Goal: Task Accomplishment & Management: Use online tool/utility

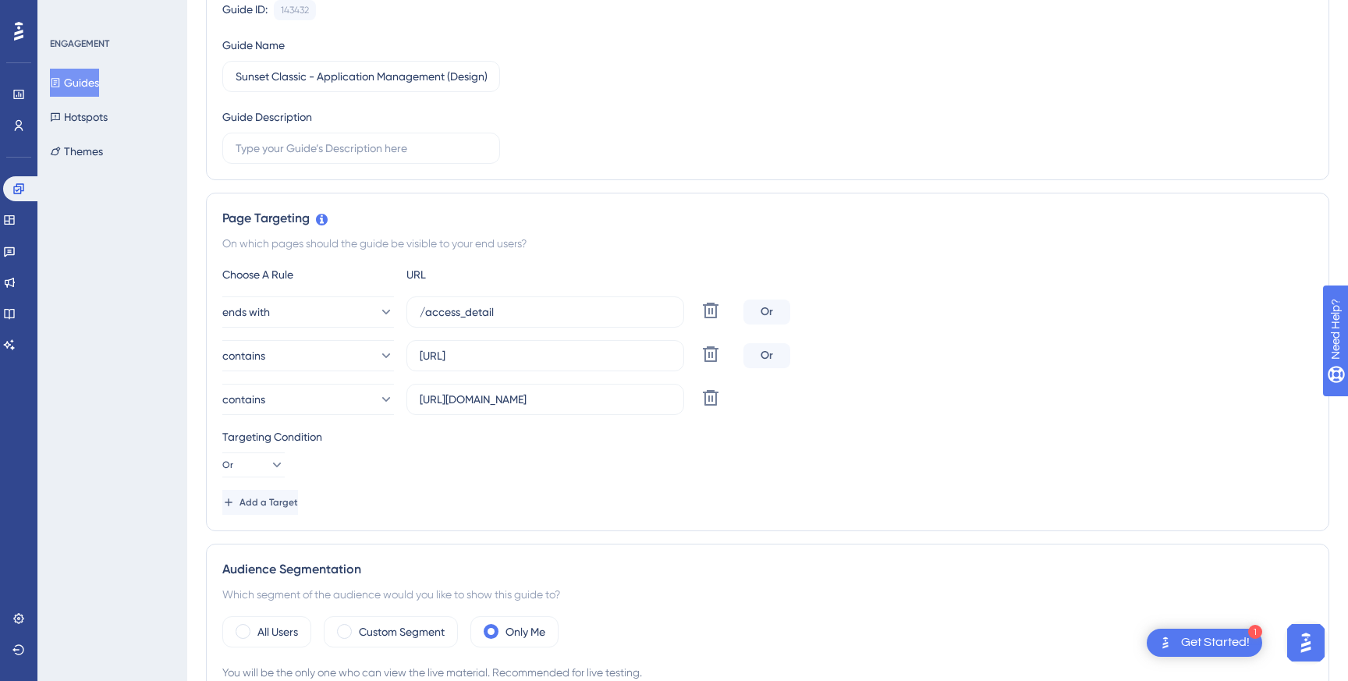
scroll to position [209, 0]
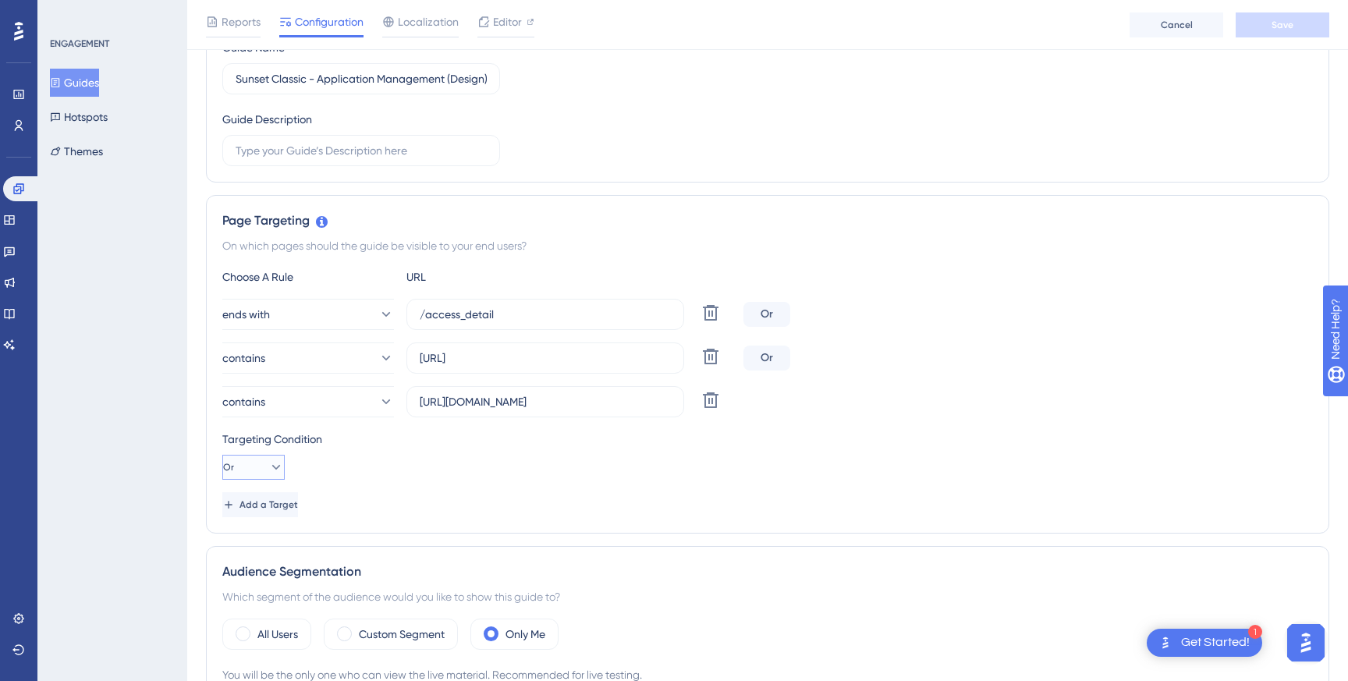
click at [253, 466] on button "Or" at bounding box center [253, 467] width 62 height 25
click at [252, 544] on div "Or Or" at bounding box center [254, 542] width 30 height 31
click at [296, 509] on span "Add a Target" at bounding box center [268, 504] width 58 height 12
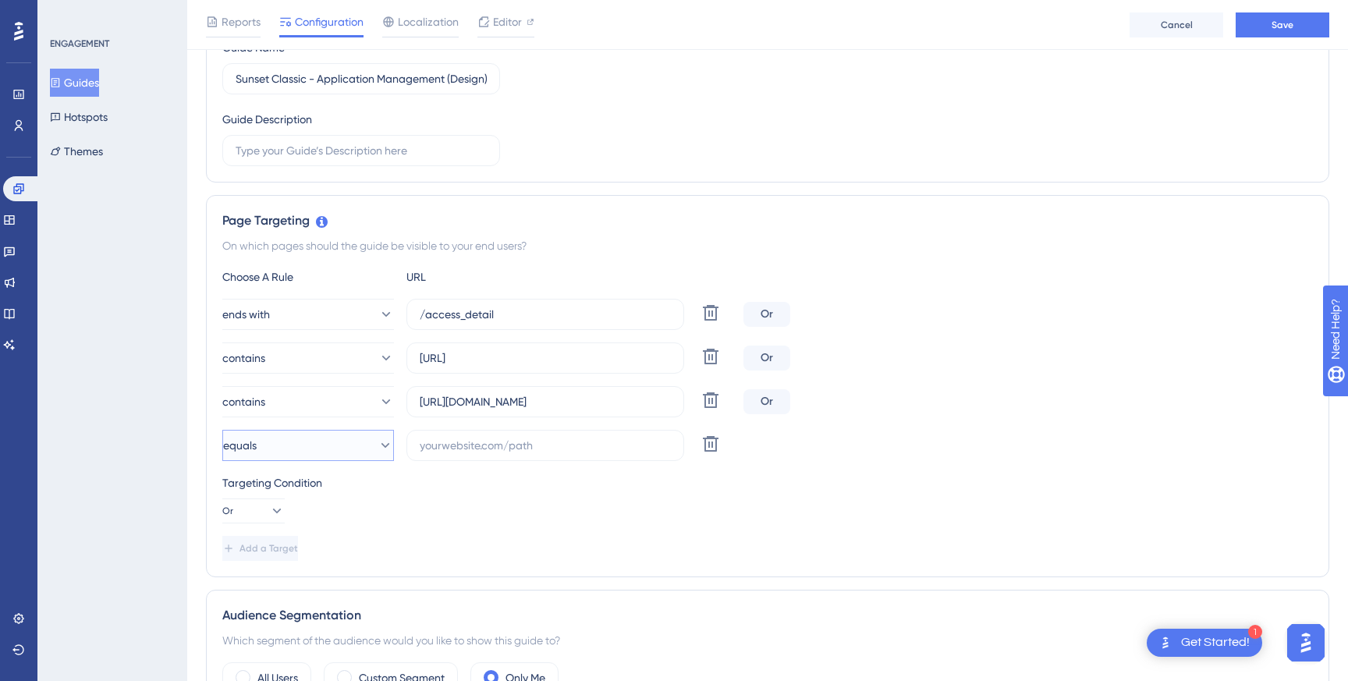
click at [315, 451] on button "equals" at bounding box center [308, 445] width 172 height 31
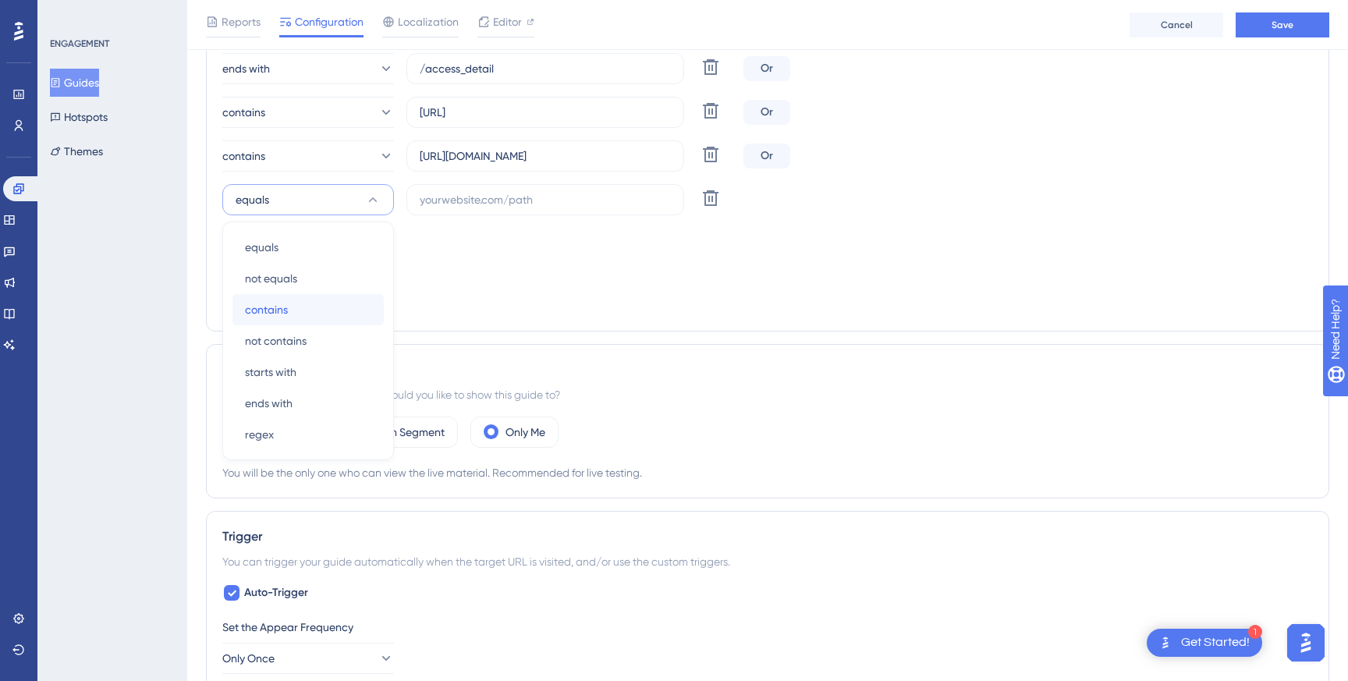
click at [300, 314] on div "contains contains" at bounding box center [308, 309] width 126 height 31
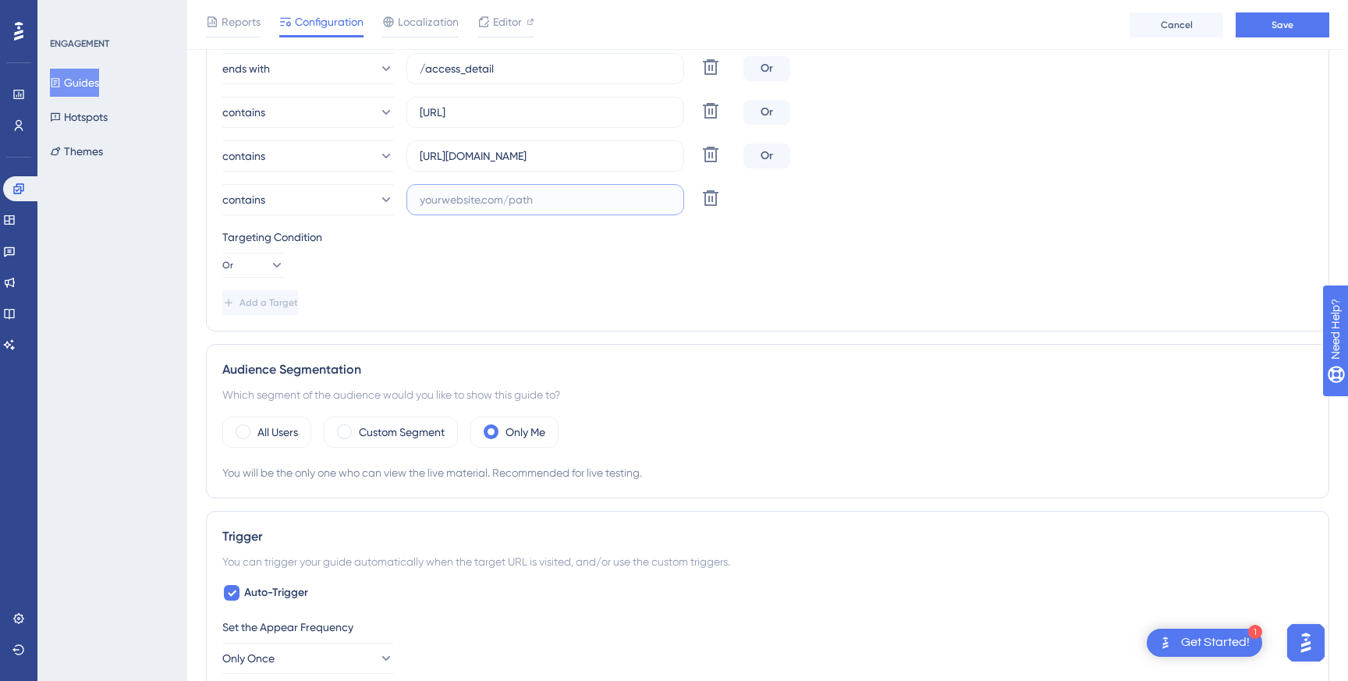
click at [488, 191] on input "text" at bounding box center [545, 199] width 251 height 17
paste input "33372"
click at [574, 151] on input "[URL][DOMAIN_NAME]" at bounding box center [545, 155] width 251 height 17
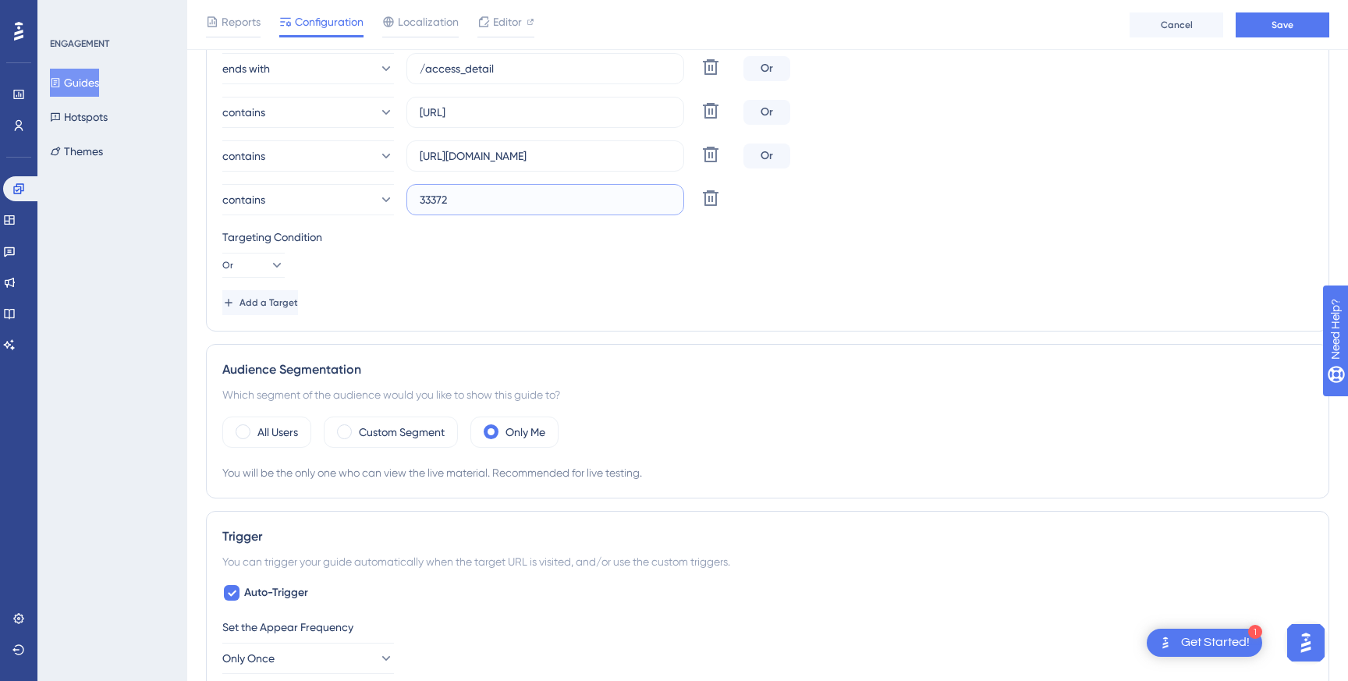
click at [535, 196] on input "33372" at bounding box center [545, 199] width 251 height 17
paste input "[URL][DOMAIN_NAME]"
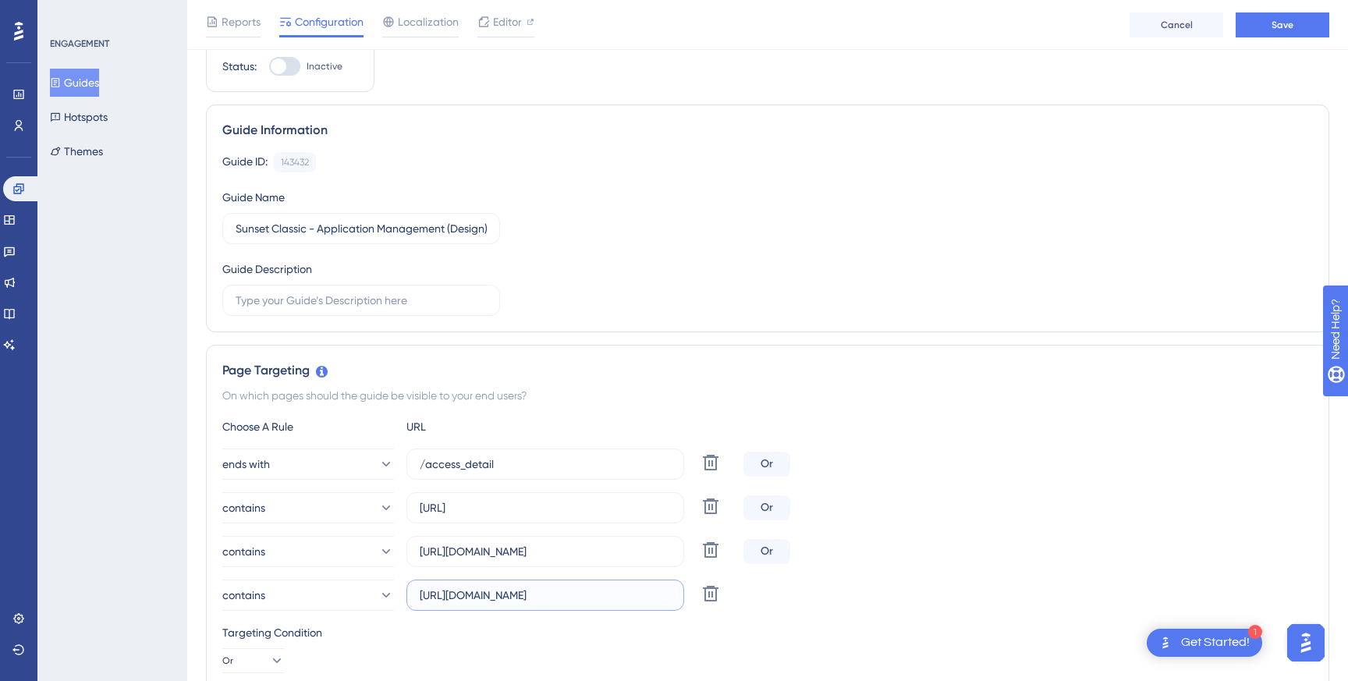
scroll to position [0, 0]
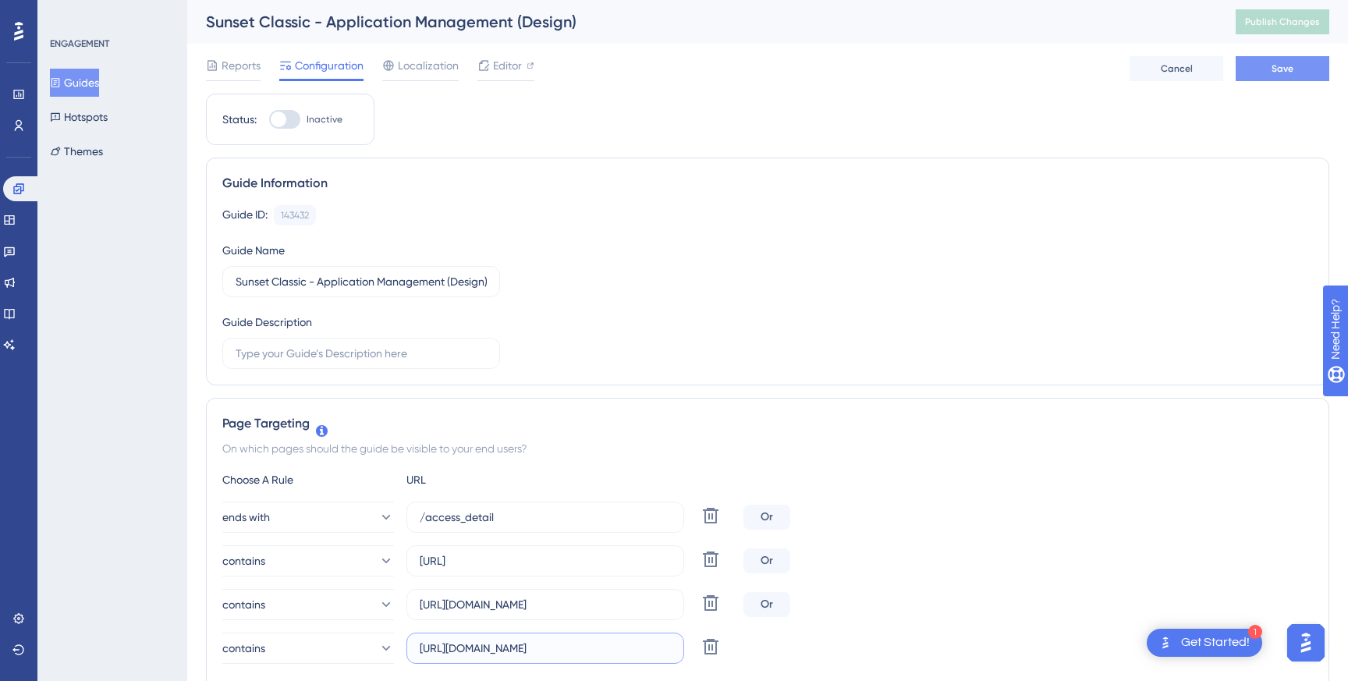
type input "[URL][DOMAIN_NAME]"
click at [1290, 69] on span "Save" at bounding box center [1282, 68] width 22 height 12
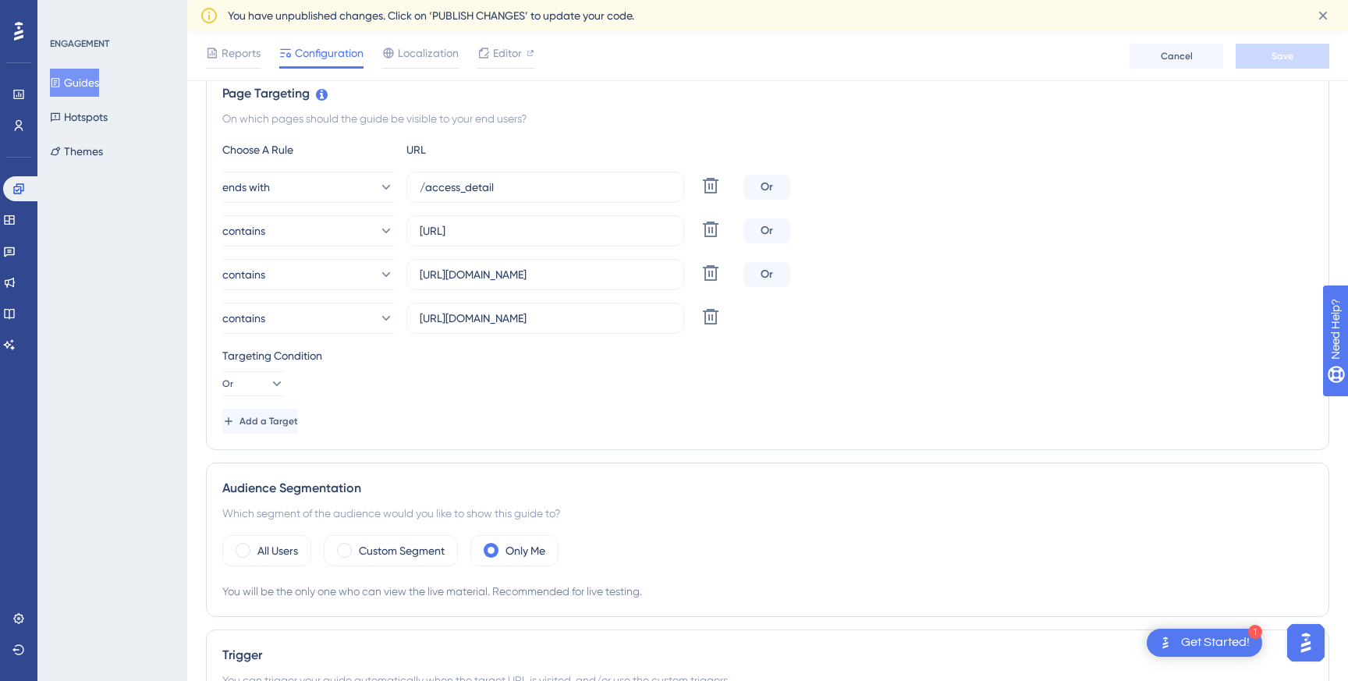
scroll to position [366, 0]
